Goal: Task Accomplishment & Management: Manage account settings

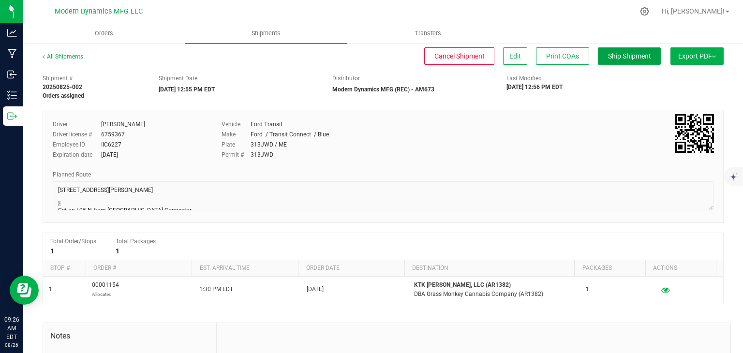
click at [641, 47] on button "Ship Shipment" at bounding box center [629, 55] width 63 height 17
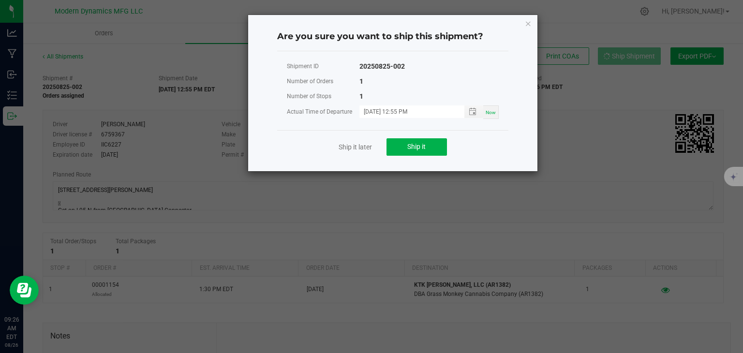
click at [638, 48] on ngb-modal-window "Are you sure you want to ship this shipment? Shipment ID 20250825-002 Number of…" at bounding box center [375, 176] width 750 height 353
click at [419, 147] on span "Ship it" at bounding box center [416, 147] width 18 height 8
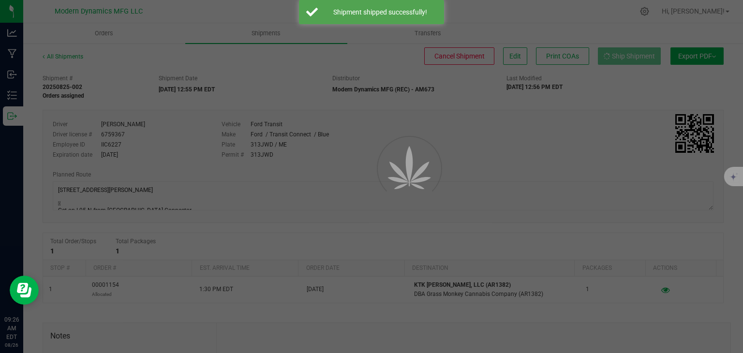
click at [0, 115] on div at bounding box center [371, 176] width 743 height 353
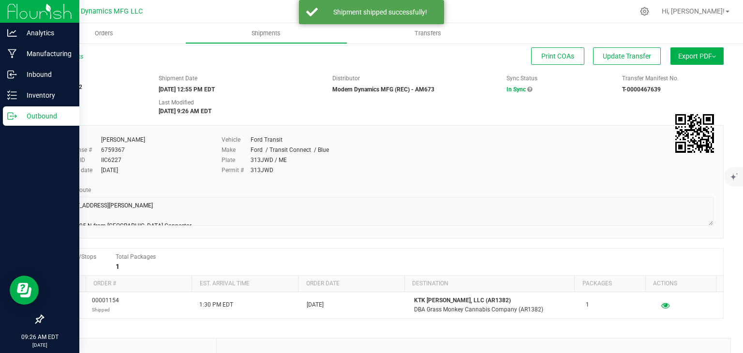
click at [4, 117] on div "Outbound" at bounding box center [41, 115] width 76 height 19
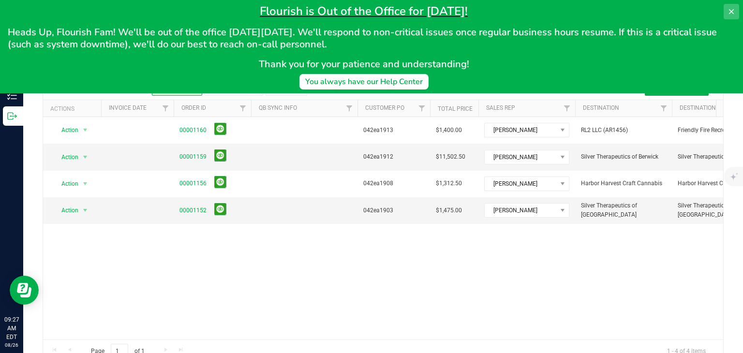
click at [726, 6] on button at bounding box center [731, 11] width 15 height 15
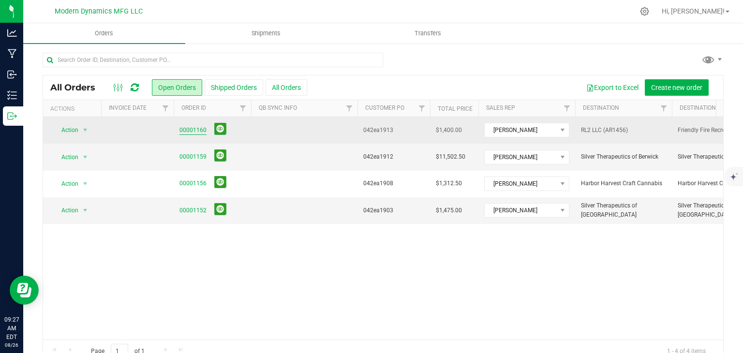
click at [200, 130] on link "00001160" at bounding box center [192, 130] width 27 height 9
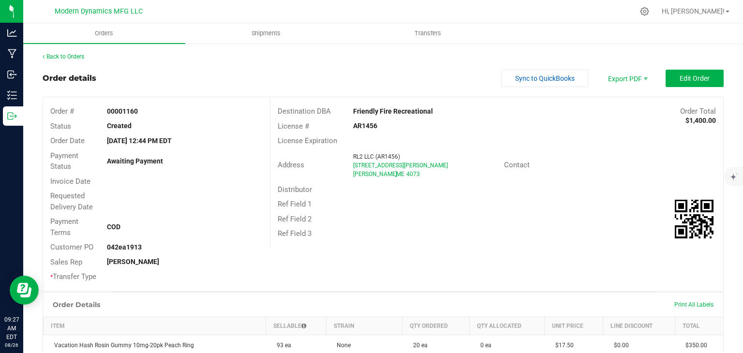
click at [677, 62] on div "Back to Orders Order details Sync to QuickBooks Export PDF Edit Order Order # 0…" at bounding box center [383, 313] width 681 height 523
click at [671, 71] on button "Edit Order" at bounding box center [695, 78] width 58 height 17
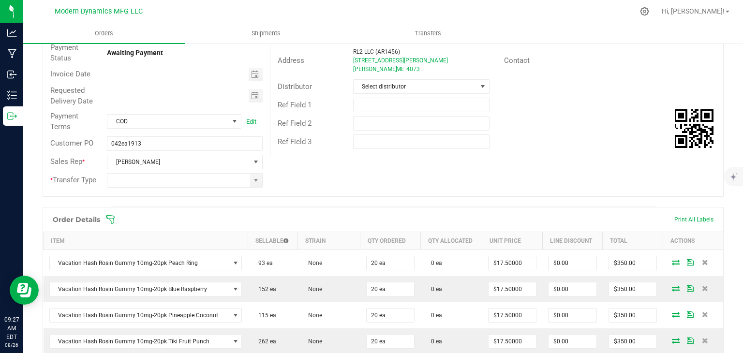
scroll to position [109, 0]
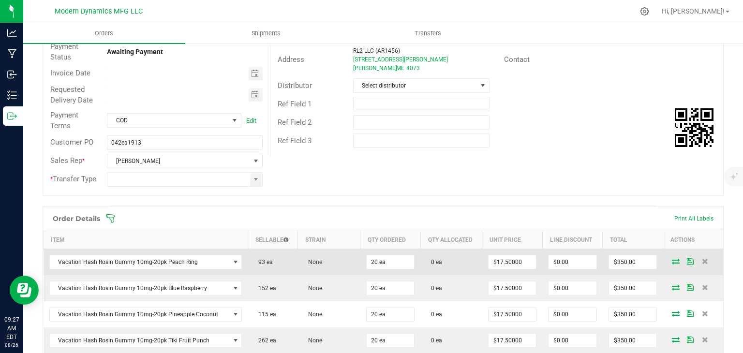
click at [672, 259] on icon at bounding box center [676, 261] width 8 height 6
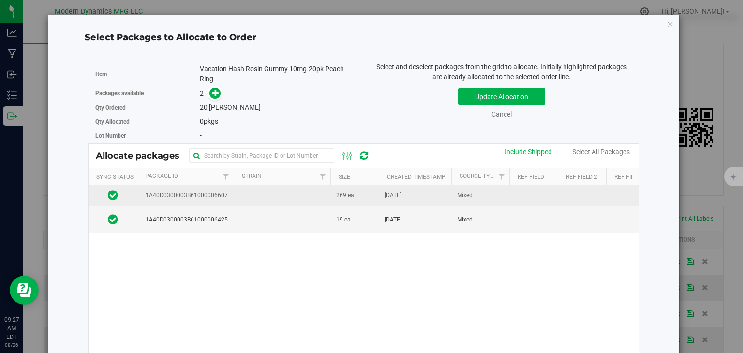
click at [351, 199] on span "269 ea" at bounding box center [345, 195] width 18 height 9
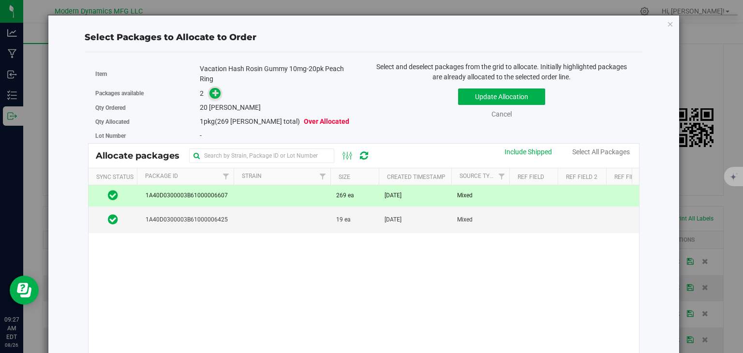
click at [217, 89] on icon at bounding box center [215, 92] width 7 height 7
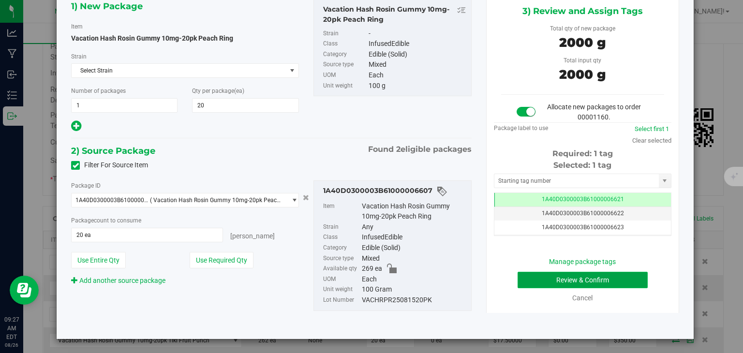
click at [561, 277] on button "Review & Confirm" at bounding box center [583, 280] width 130 height 16
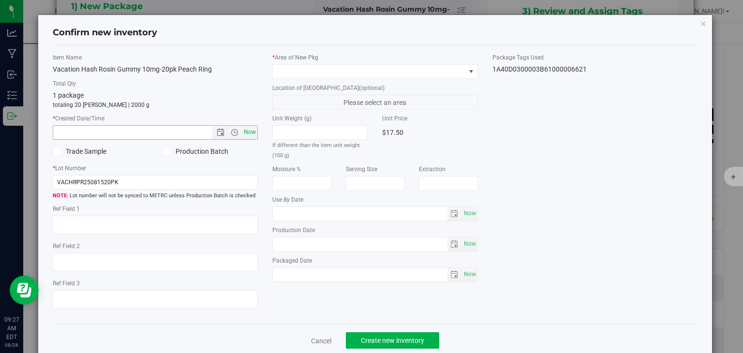
click at [249, 131] on span "Now" at bounding box center [250, 132] width 16 height 14
type input "[DATE] 9:27 AM"
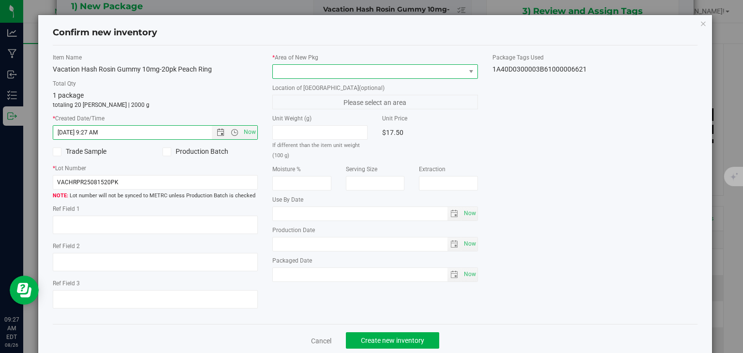
click at [333, 72] on span at bounding box center [369, 72] width 193 height 14
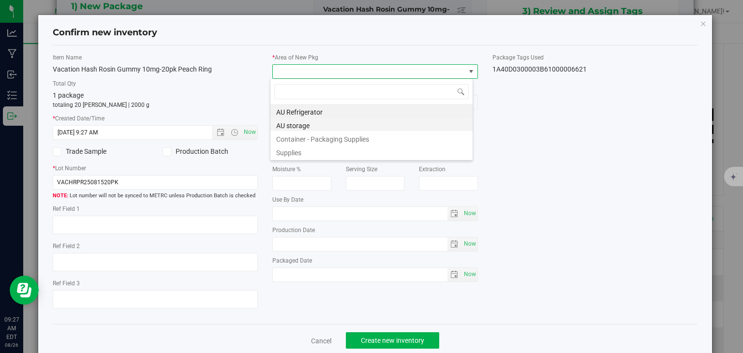
click at [308, 122] on li "AU storage" at bounding box center [371, 125] width 202 height 14
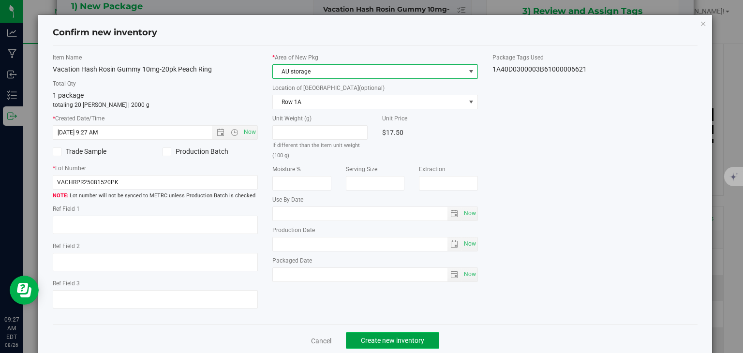
click at [368, 333] on button "Create new inventory" at bounding box center [392, 340] width 93 height 16
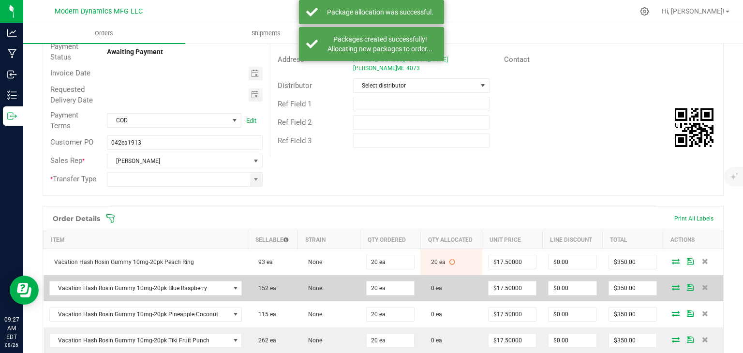
click at [667, 280] on td at bounding box center [693, 288] width 60 height 26
click at [672, 284] on icon at bounding box center [676, 287] width 8 height 6
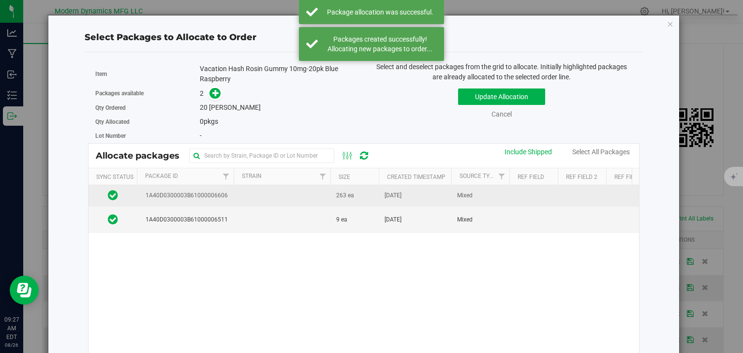
click at [342, 203] on td "263 ea" at bounding box center [354, 195] width 48 height 21
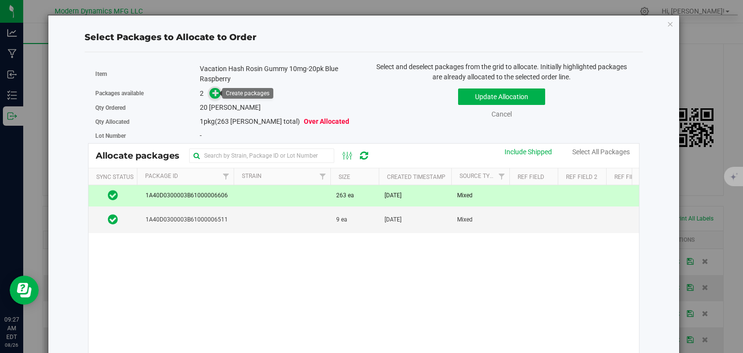
click at [214, 92] on icon at bounding box center [215, 92] width 7 height 7
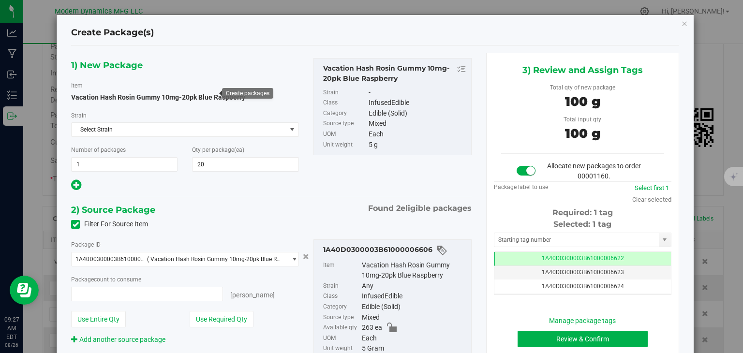
type input "20 ea"
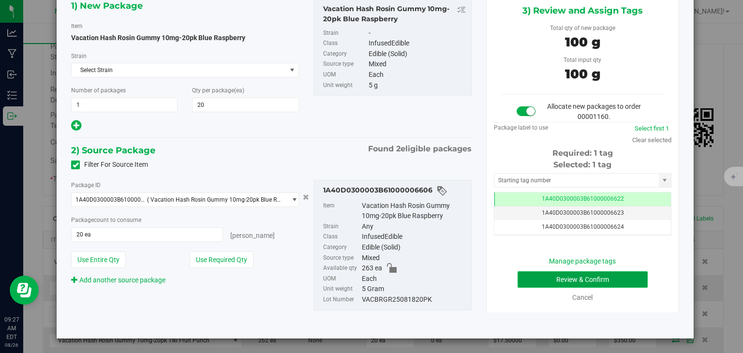
click at [556, 276] on button "Review & Confirm" at bounding box center [583, 279] width 130 height 16
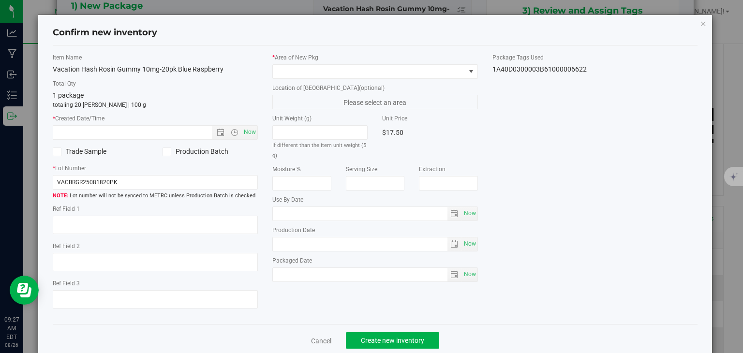
type input "[DATE]"
click at [257, 131] on div "Item Name Vacation Hash Rosin Gummy 10mg-20pk Blue Raspberry Total Qty 1 packag…" at bounding box center [155, 185] width 220 height 264
click at [255, 131] on span "Now" at bounding box center [156, 132] width 206 height 15
click at [253, 132] on span "Now" at bounding box center [250, 132] width 16 height 14
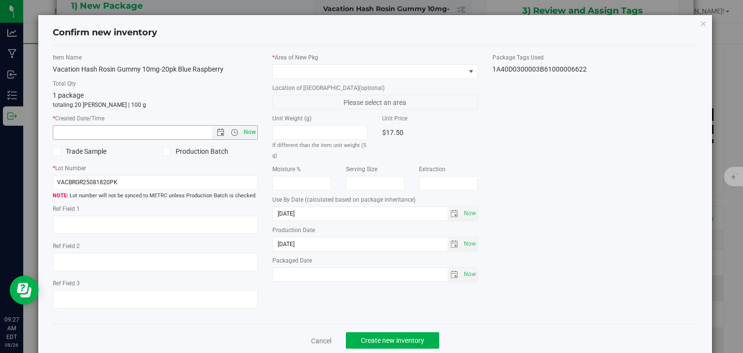
type input "[DATE] 9:27 AM"
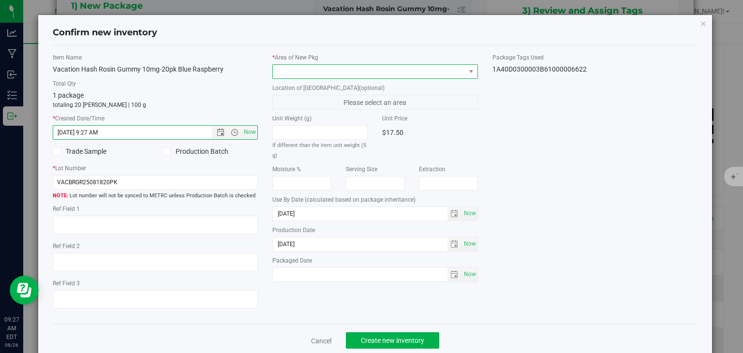
click at [317, 72] on span at bounding box center [369, 72] width 193 height 14
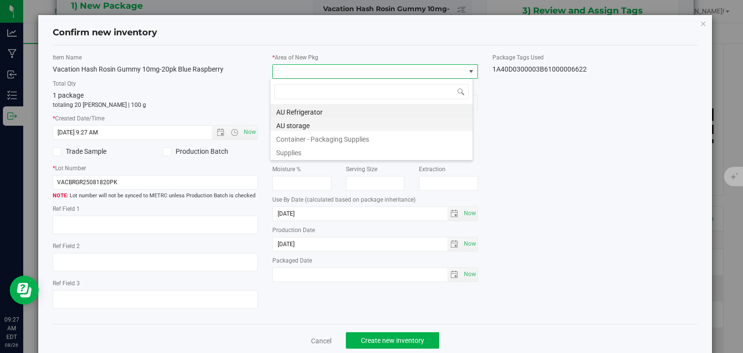
click at [289, 123] on li "AU storage" at bounding box center [371, 125] width 202 height 14
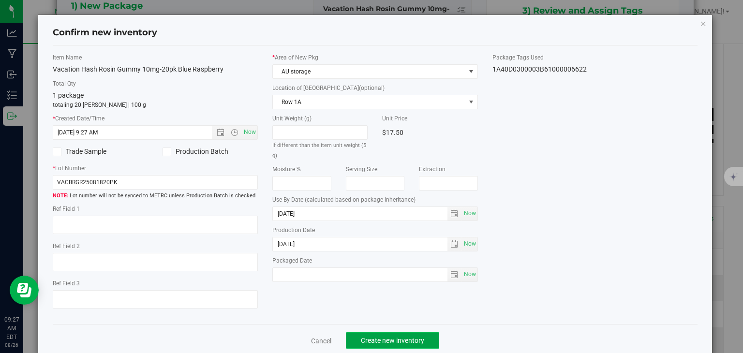
click at [399, 337] on span "Create new inventory" at bounding box center [392, 341] width 63 height 8
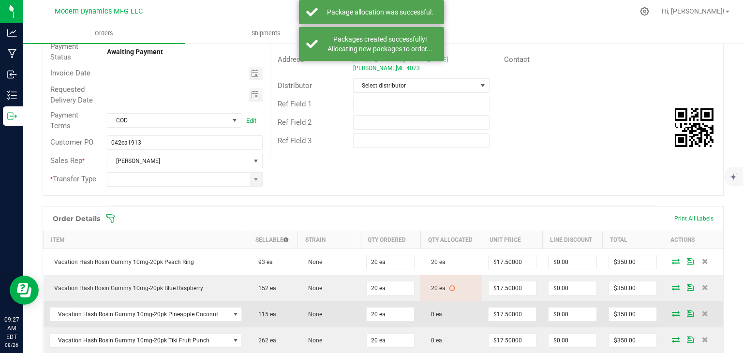
click at [672, 311] on icon at bounding box center [676, 314] width 8 height 6
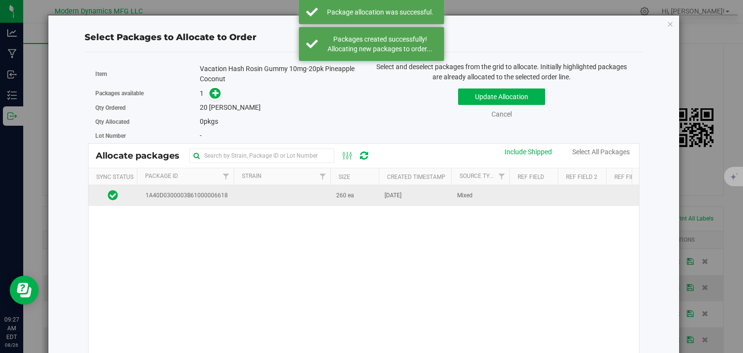
click at [332, 204] on td "260 ea" at bounding box center [354, 195] width 48 height 21
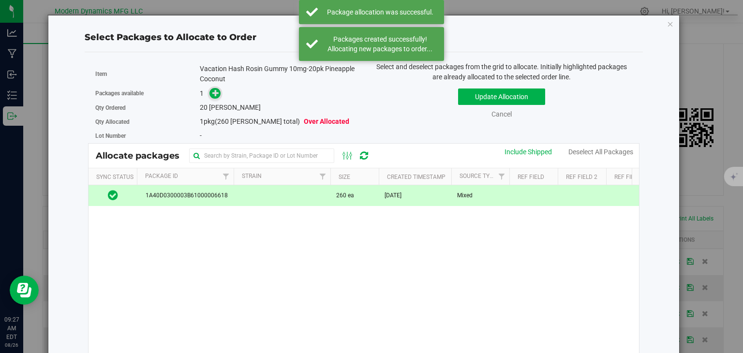
click at [209, 92] on span at bounding box center [214, 93] width 11 height 11
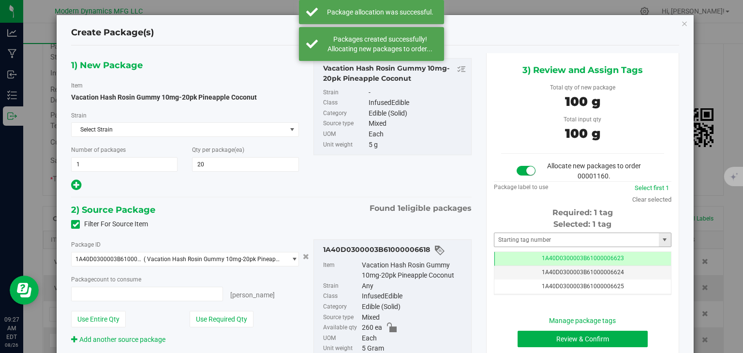
type input "20 ea"
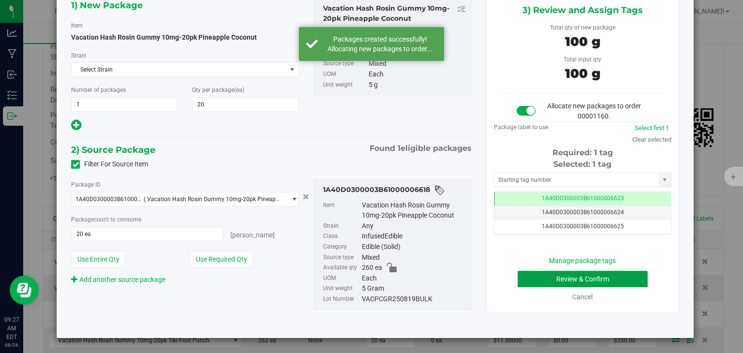
click at [534, 271] on button "Review & Confirm" at bounding box center [583, 279] width 130 height 16
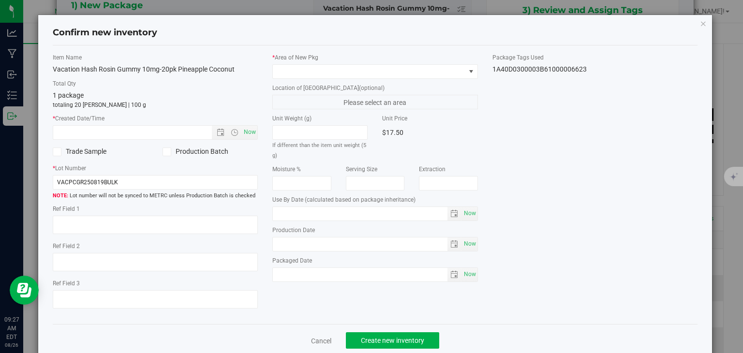
type input "[DATE]"
click at [252, 130] on span "Now" at bounding box center [250, 132] width 16 height 14
type input "[DATE] 9:27 AM"
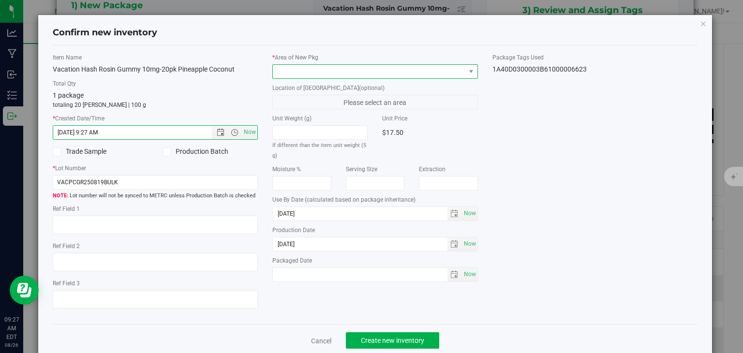
click at [308, 73] on span at bounding box center [369, 72] width 193 height 14
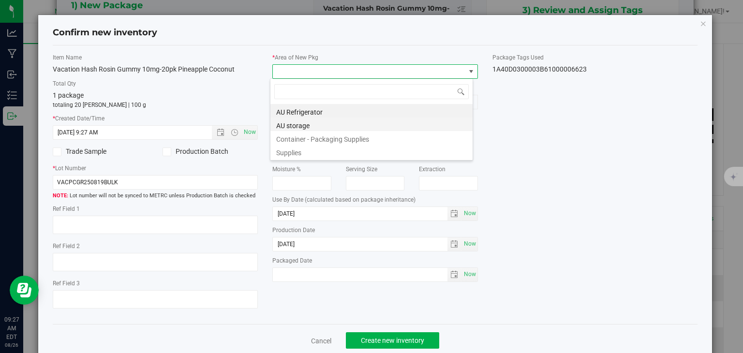
click at [296, 121] on li "AU storage" at bounding box center [371, 125] width 202 height 14
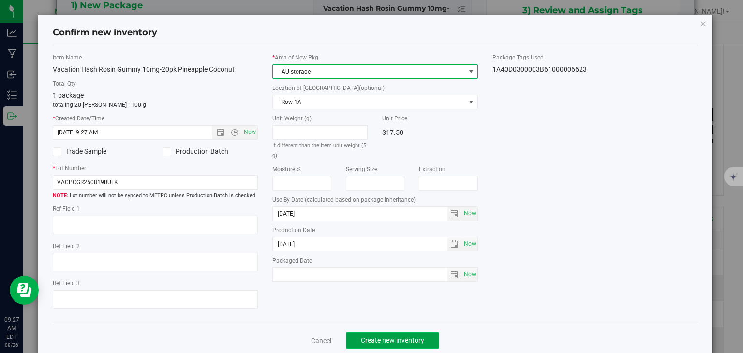
click at [406, 341] on span "Create new inventory" at bounding box center [392, 341] width 63 height 8
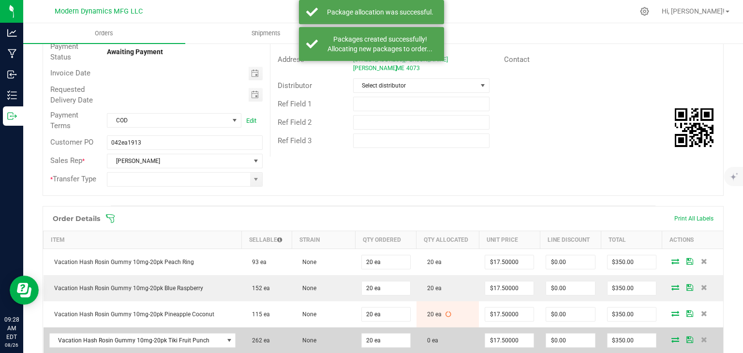
click at [671, 337] on icon at bounding box center [675, 340] width 8 height 6
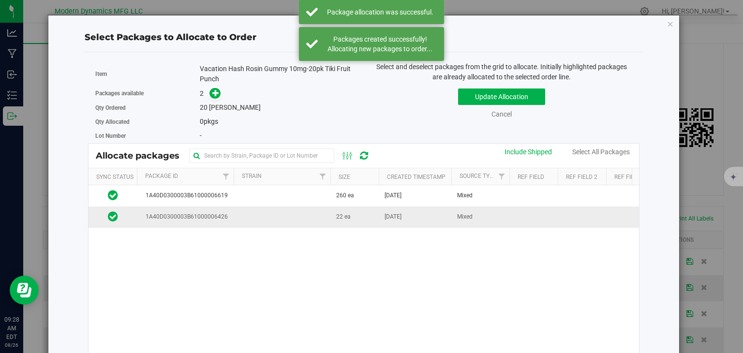
click at [322, 213] on td at bounding box center [282, 217] width 97 height 21
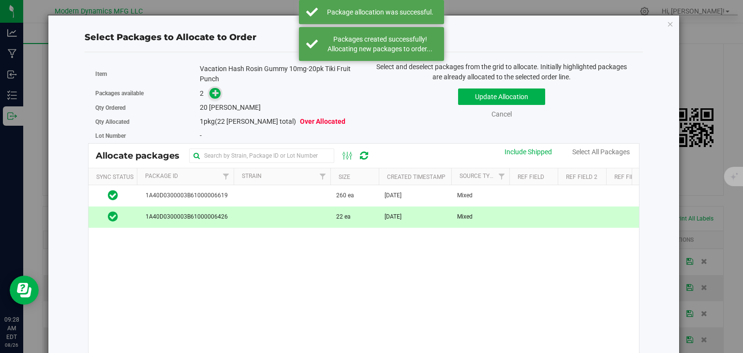
click at [214, 90] on icon at bounding box center [215, 92] width 7 height 7
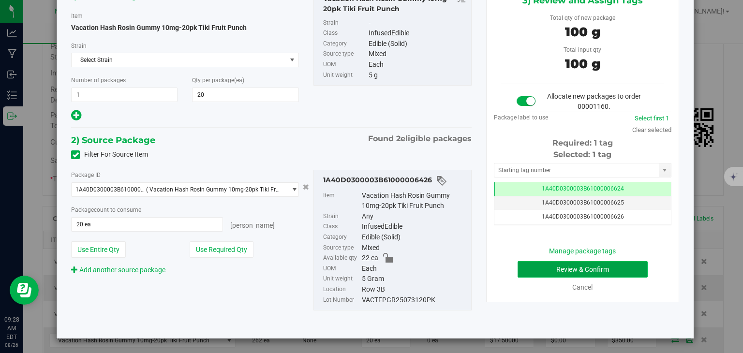
click at [621, 273] on button "Review & Confirm" at bounding box center [583, 269] width 130 height 16
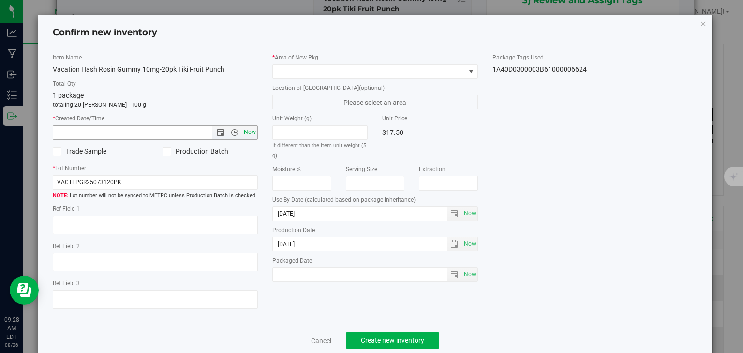
click at [243, 132] on span "Now" at bounding box center [250, 132] width 16 height 14
type input "[DATE] 9:28 AM"
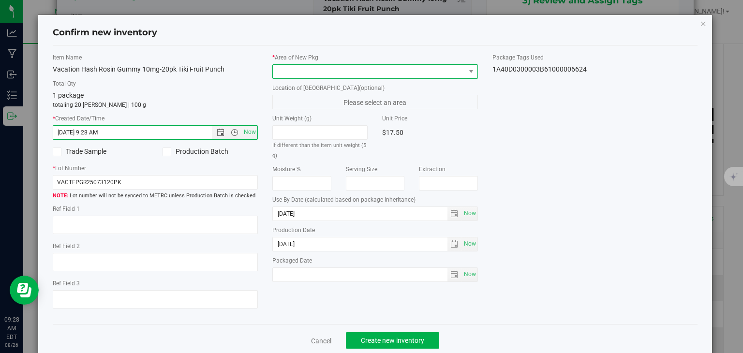
click at [329, 68] on span at bounding box center [369, 72] width 193 height 14
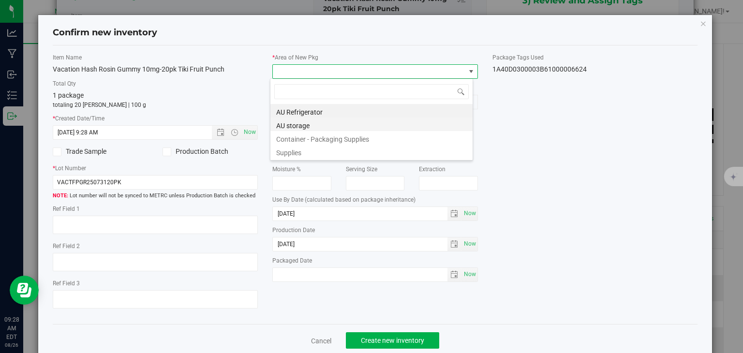
click at [296, 127] on li "AU storage" at bounding box center [371, 125] width 202 height 14
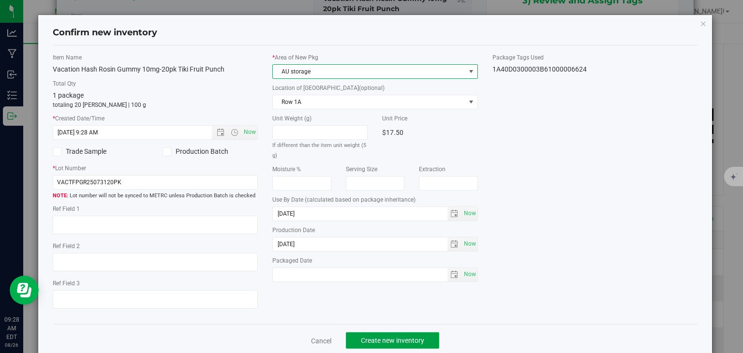
click at [399, 343] on span "Create new inventory" at bounding box center [392, 341] width 63 height 8
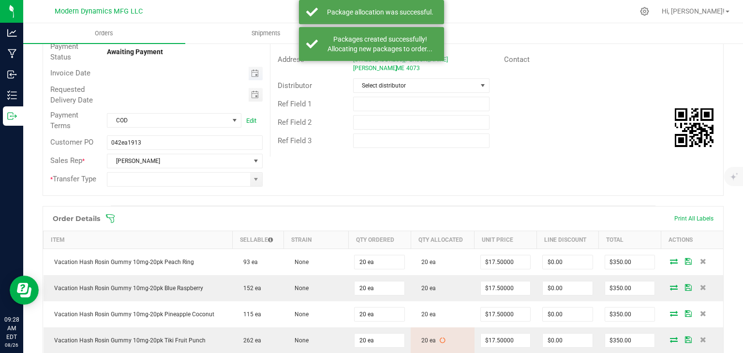
click at [249, 69] on span "Toggle calendar" at bounding box center [256, 74] width 14 height 14
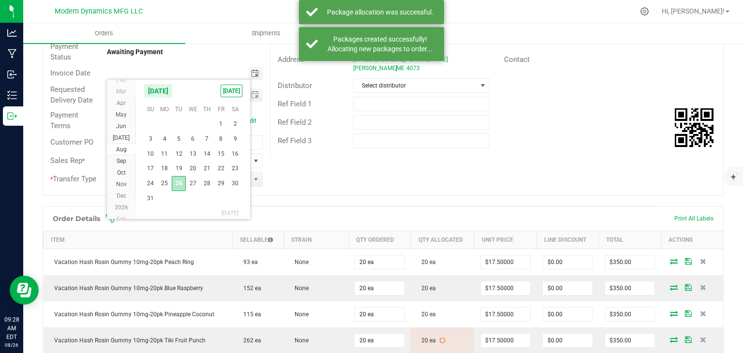
click at [178, 183] on span "26" at bounding box center [179, 183] width 14 height 15
type input "[DATE]"
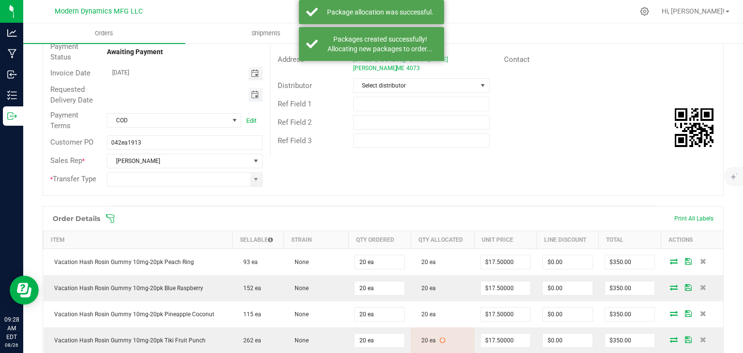
click at [252, 94] on span "Toggle calendar" at bounding box center [255, 95] width 8 height 8
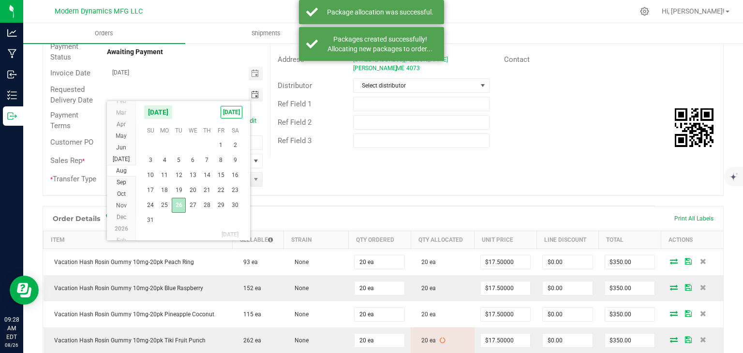
click at [181, 204] on span "26" at bounding box center [179, 205] width 14 height 15
type input "[DATE]"
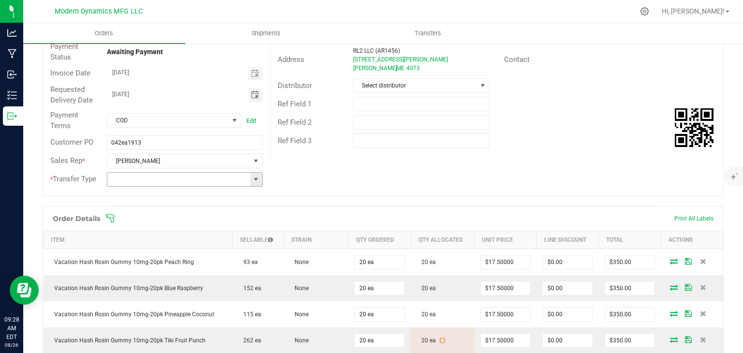
click at [252, 180] on span at bounding box center [256, 180] width 8 height 8
click at [205, 241] on li "Unaffiliated Wholesale Transfer" at bounding box center [183, 246] width 153 height 16
type input "Unaffiliated Wholesale Transfer"
click at [397, 89] on span "Select distributor" at bounding box center [415, 86] width 123 height 14
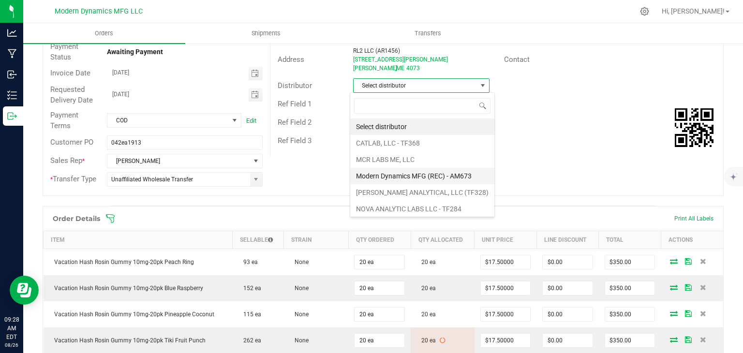
click at [382, 171] on li "Modern Dynamics MFG (REC) - AM673" at bounding box center [422, 176] width 144 height 16
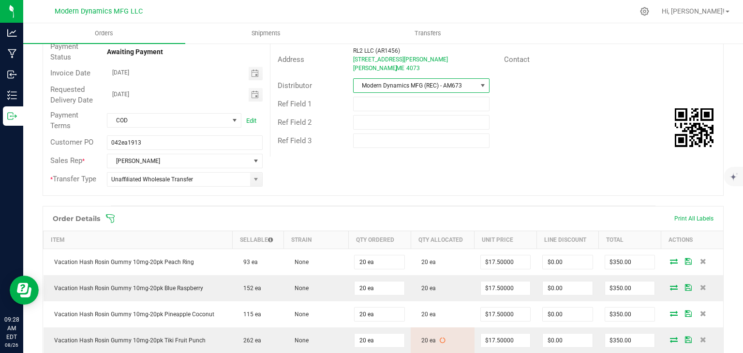
click at [473, 175] on div "Order # 00001160 Status Allocated Order Date [DATE] 12:44 PM EDT Payment Status…" at bounding box center [383, 92] width 680 height 208
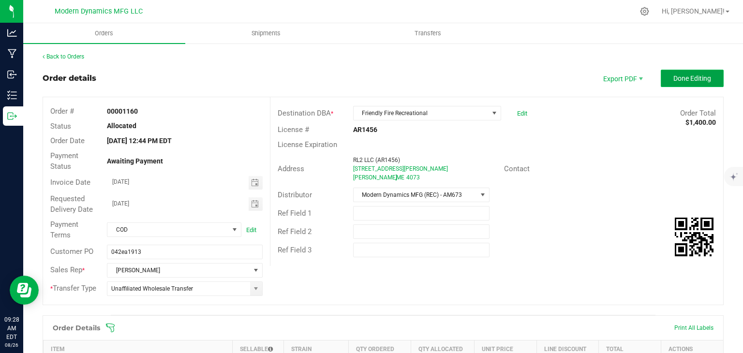
click at [674, 85] on button "Done Editing" at bounding box center [692, 78] width 63 height 17
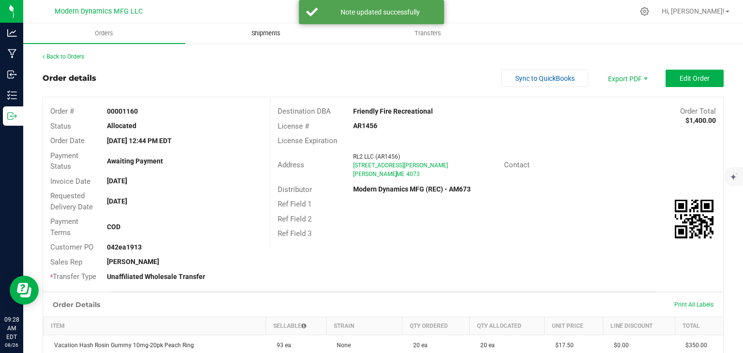
click at [268, 33] on span "Shipments" at bounding box center [265, 33] width 55 height 9
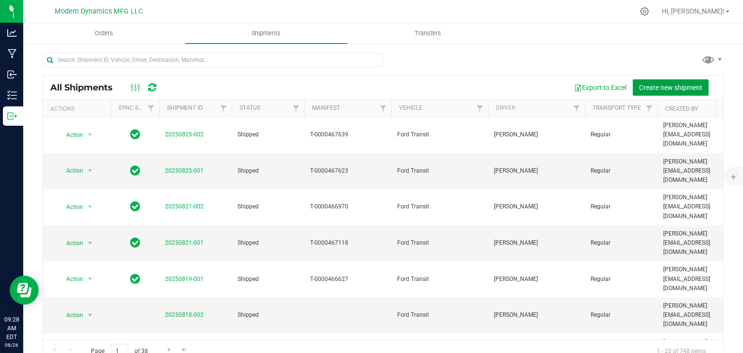
click at [661, 84] on span "Create new shipment" at bounding box center [670, 88] width 63 height 8
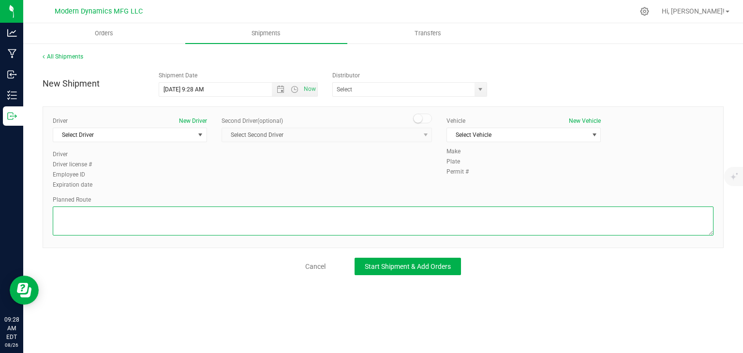
click at [153, 208] on textarea at bounding box center [383, 221] width 661 height 29
paste textarea "[STREET_ADDRESS][PERSON_NAME]  Take [PERSON_NAME] St to Biddeford Connector 1 …"
type textarea "[STREET_ADDRESS][PERSON_NAME]  Take [PERSON_NAME] St to Biddeford Connector 1 …"
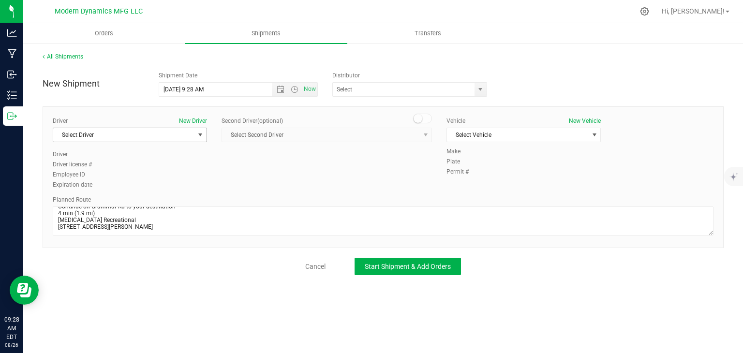
click at [201, 138] on span "select" at bounding box center [200, 135] width 8 height 8
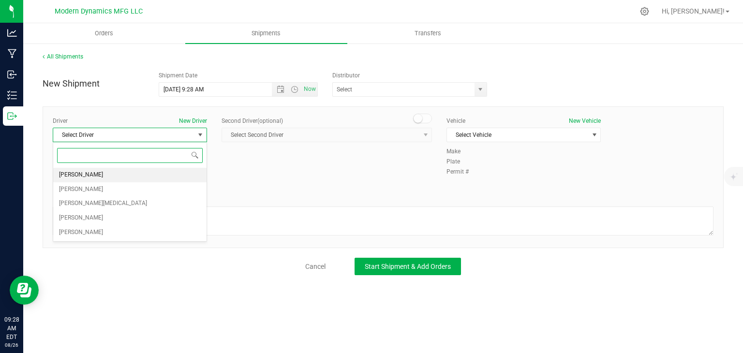
click at [181, 169] on li "[PERSON_NAME]" at bounding box center [129, 175] width 153 height 15
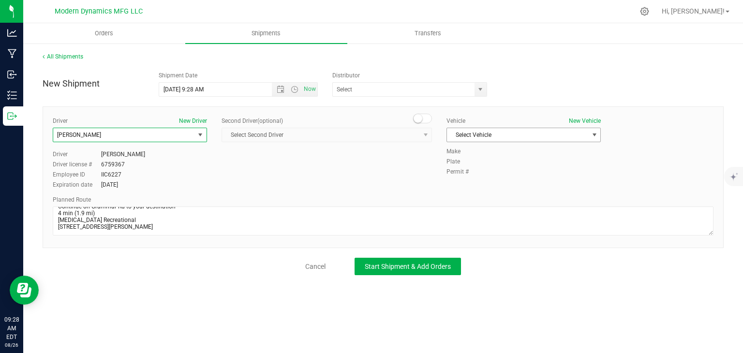
click at [468, 138] on span "Select Vehicle" at bounding box center [517, 135] width 141 height 14
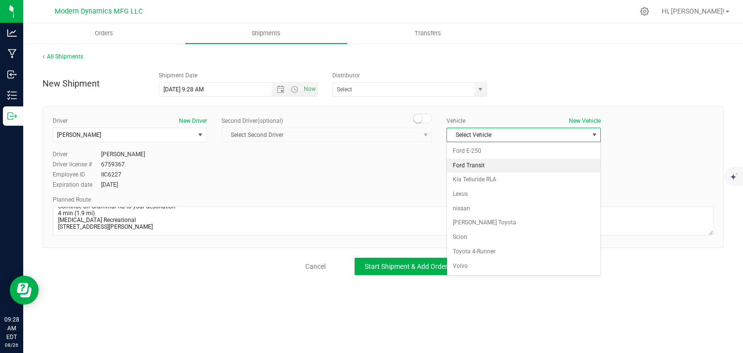
click at [466, 167] on li "Ford Transit" at bounding box center [523, 166] width 153 height 15
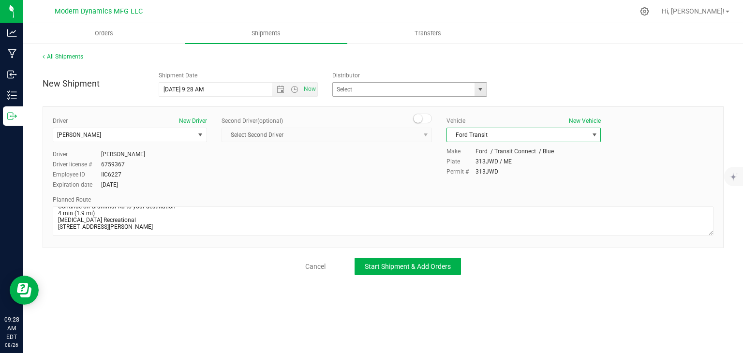
click at [480, 92] on span "select" at bounding box center [480, 90] width 8 height 8
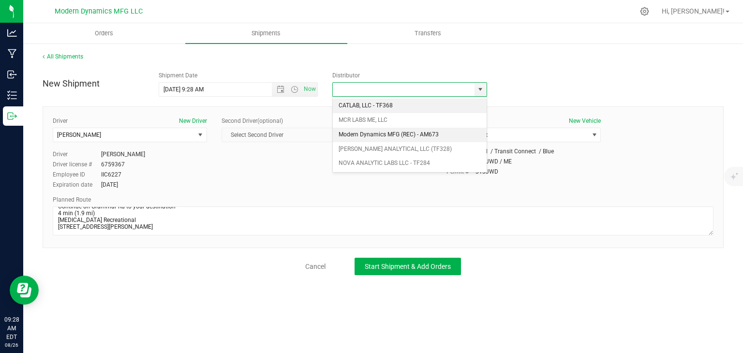
click at [435, 134] on li "Modern Dynamics MFG (REC) - AM673" at bounding box center [410, 135] width 154 height 15
type input "Modern Dynamics MFG (REC) - AM673"
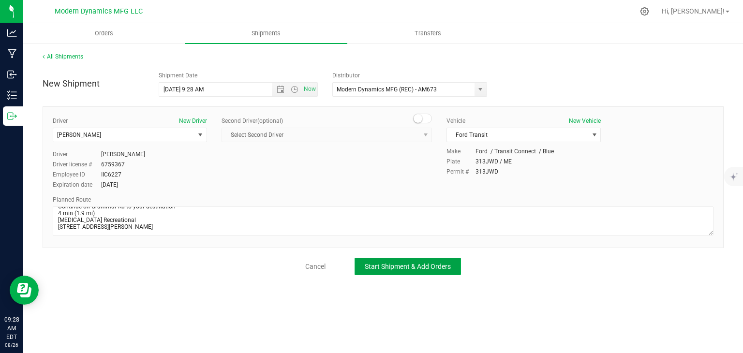
click at [401, 258] on button "Start Shipment & Add Orders" at bounding box center [408, 266] width 106 height 17
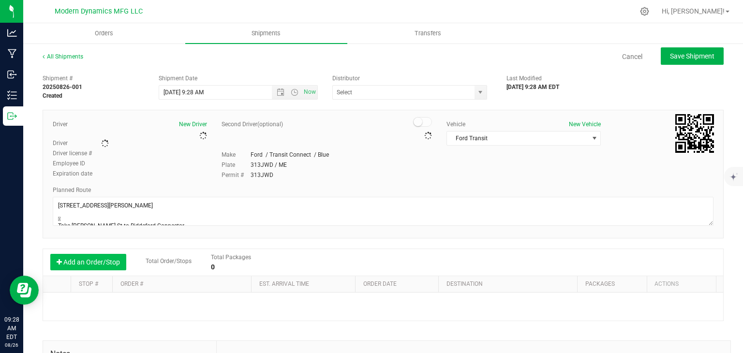
type input "Modern Dynamics MFG (REC) - AM673"
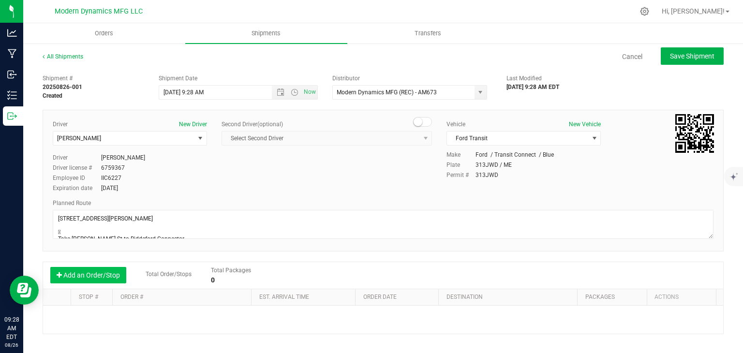
click at [108, 273] on button "Add an Order/Stop" at bounding box center [88, 275] width 76 height 16
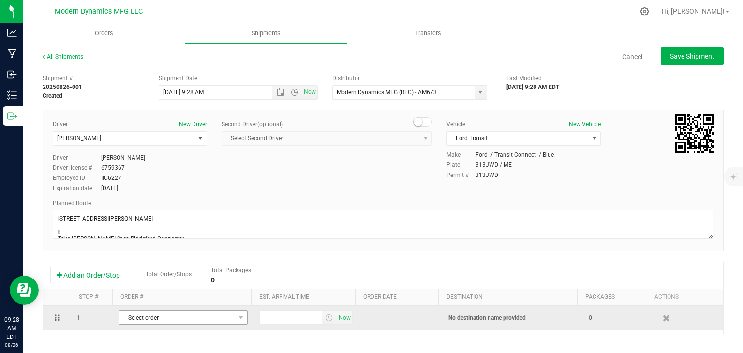
click at [131, 312] on span "Select order" at bounding box center [177, 318] width 116 height 14
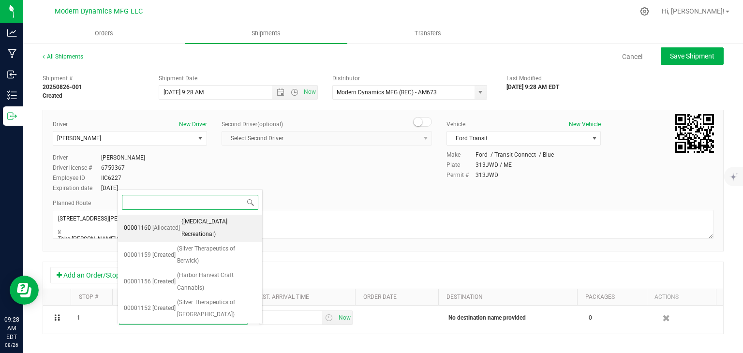
click at [217, 224] on span "([MEDICAL_DATA] Recreational)" at bounding box center [218, 228] width 75 height 25
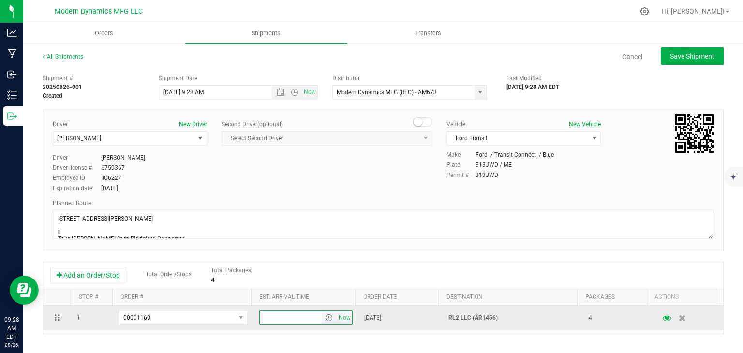
click at [277, 321] on input "text" at bounding box center [291, 318] width 63 height 14
type input "10:05 AM"
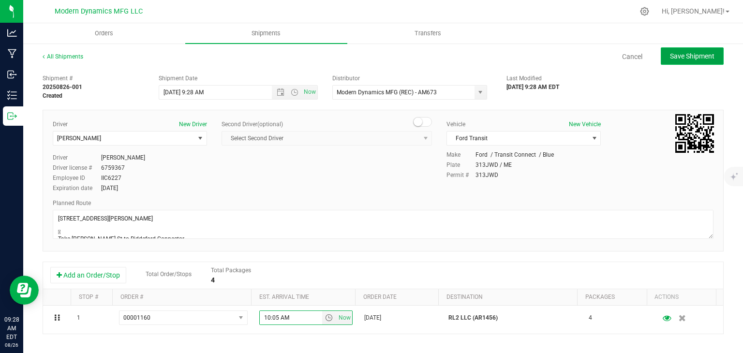
click at [685, 61] on button "Save Shipment" at bounding box center [692, 55] width 63 height 17
type input "[DATE] 1:28 PM"
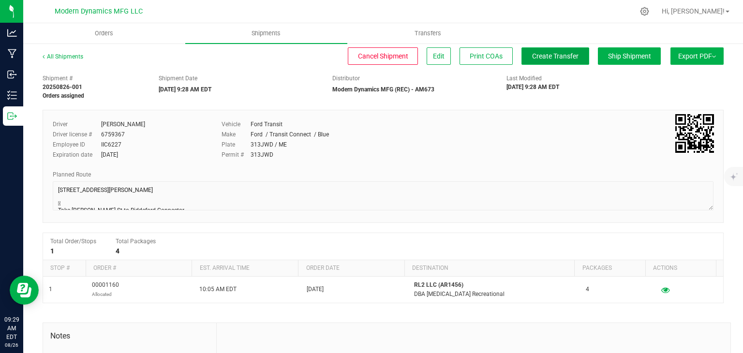
click at [570, 60] on button "Create Transfer" at bounding box center [555, 55] width 68 height 17
